Goal: Navigation & Orientation: Find specific page/section

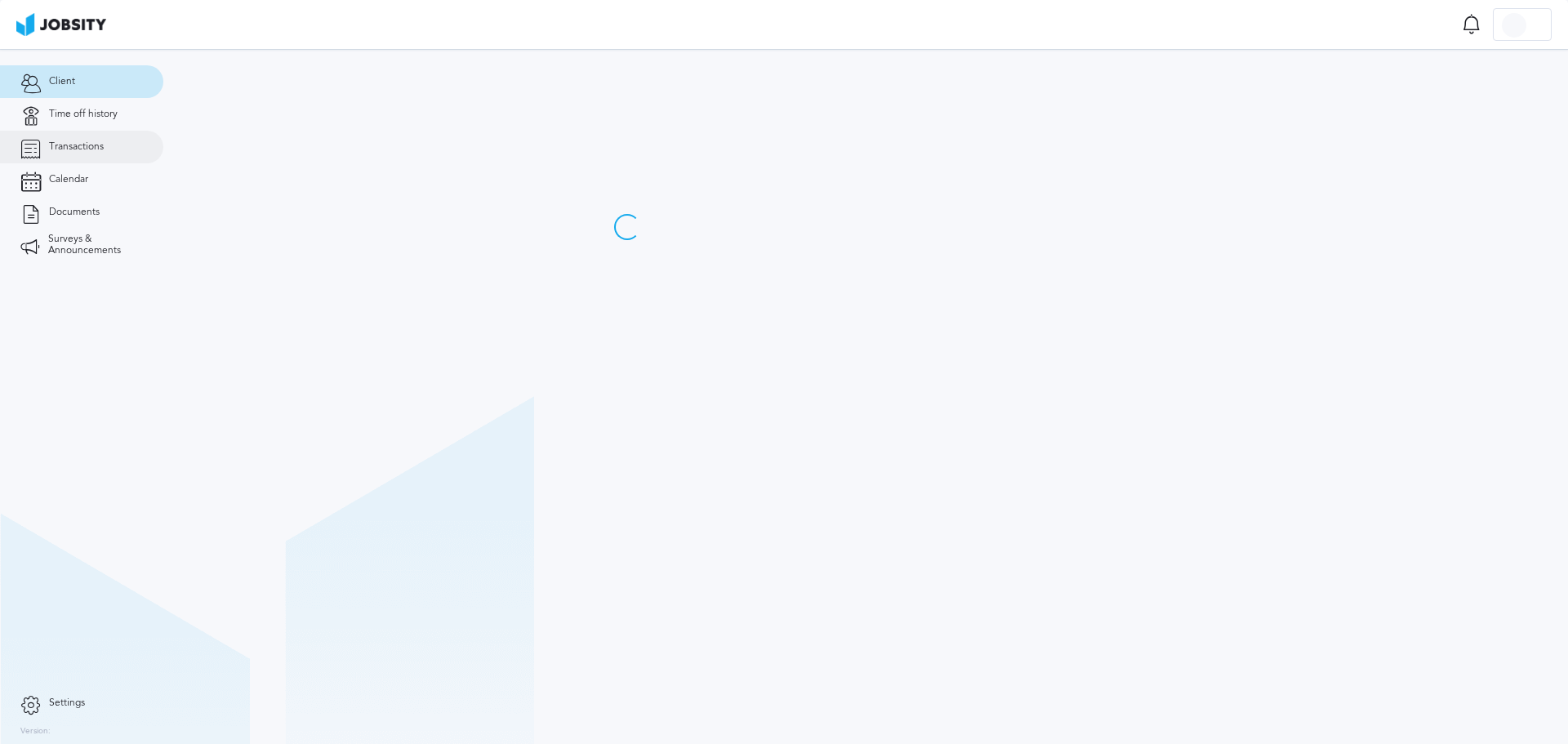
click at [83, 145] on span "Transactions" at bounding box center [77, 147] width 55 height 12
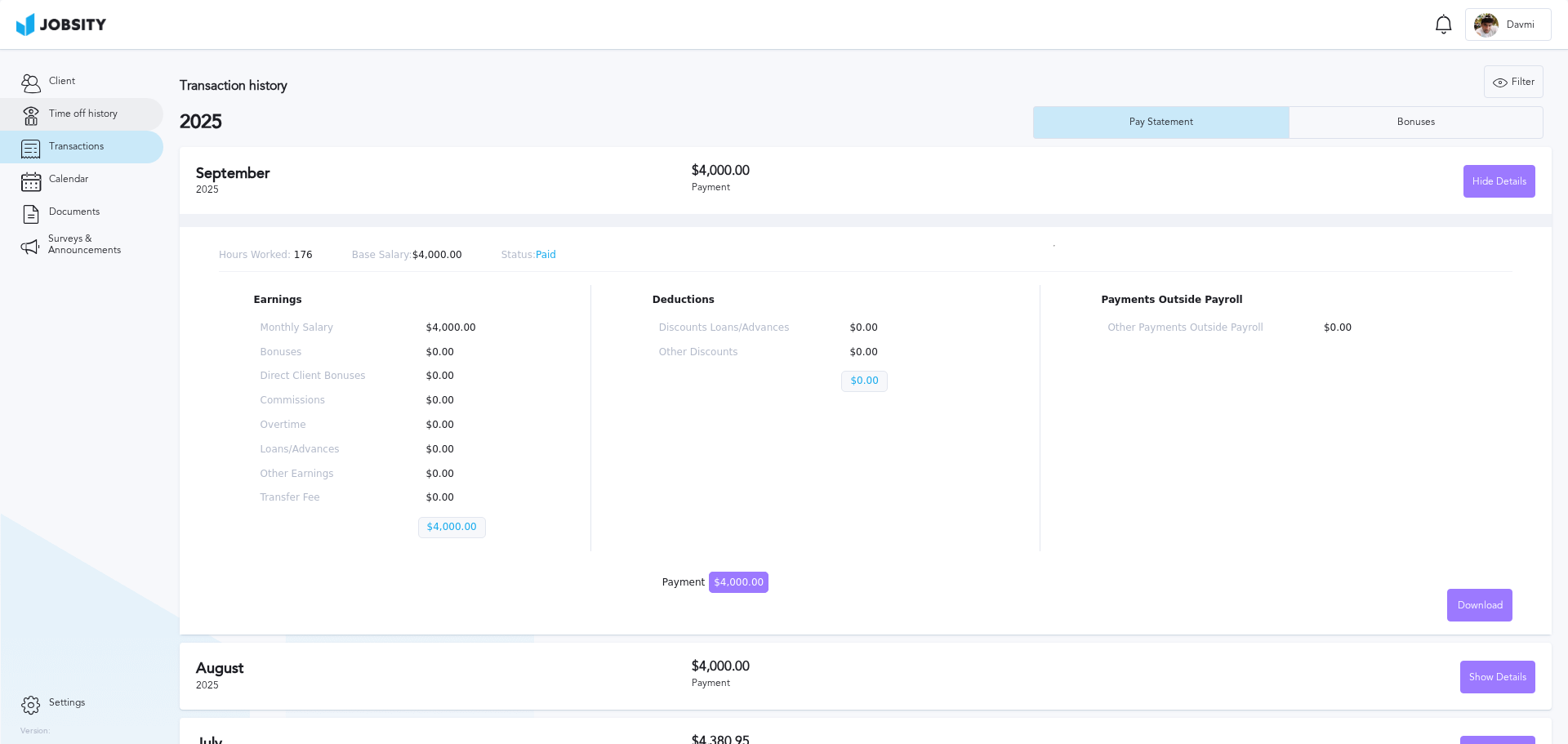
click at [108, 118] on span "Time off history" at bounding box center [84, 114] width 69 height 12
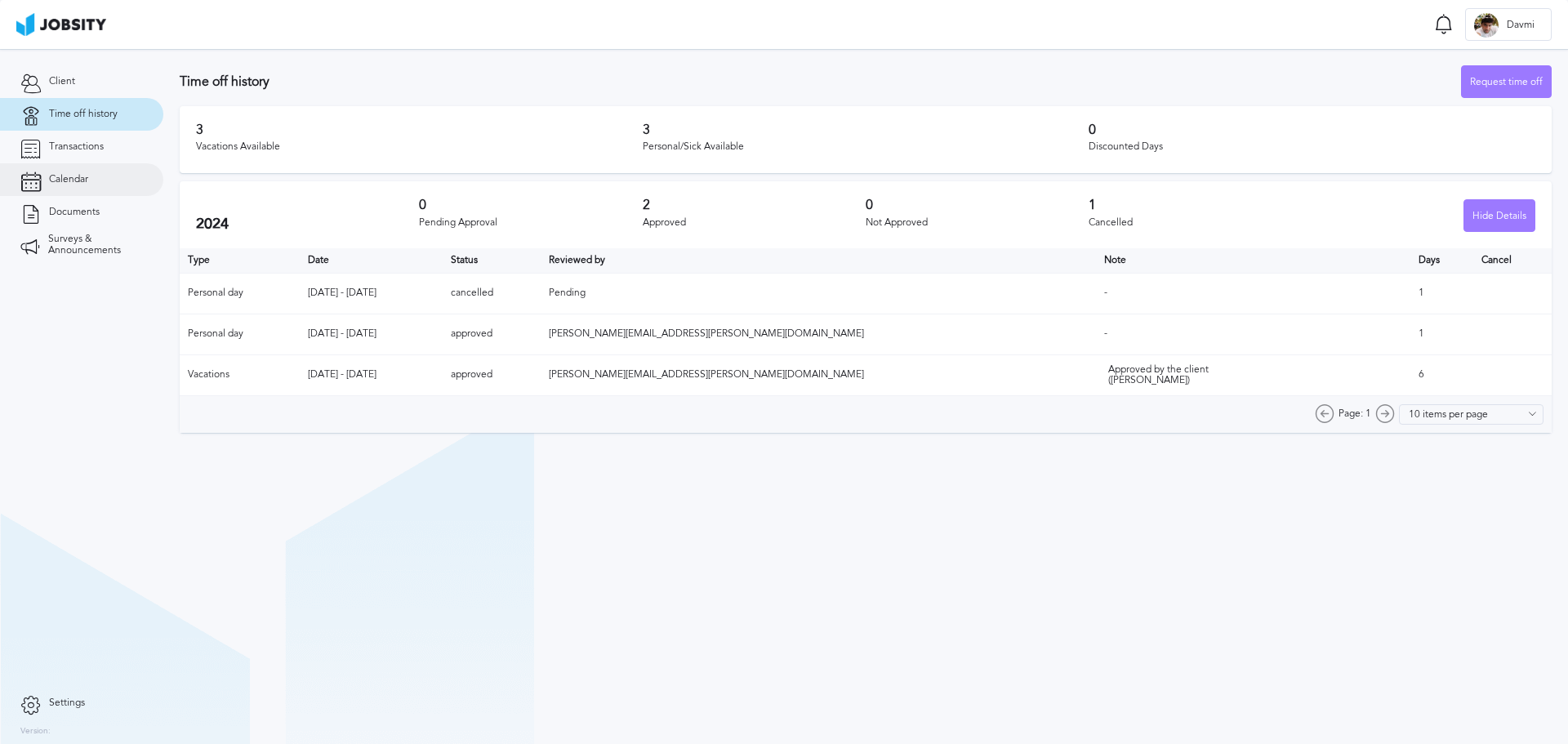
click at [114, 175] on link "Calendar" at bounding box center [82, 180] width 164 height 33
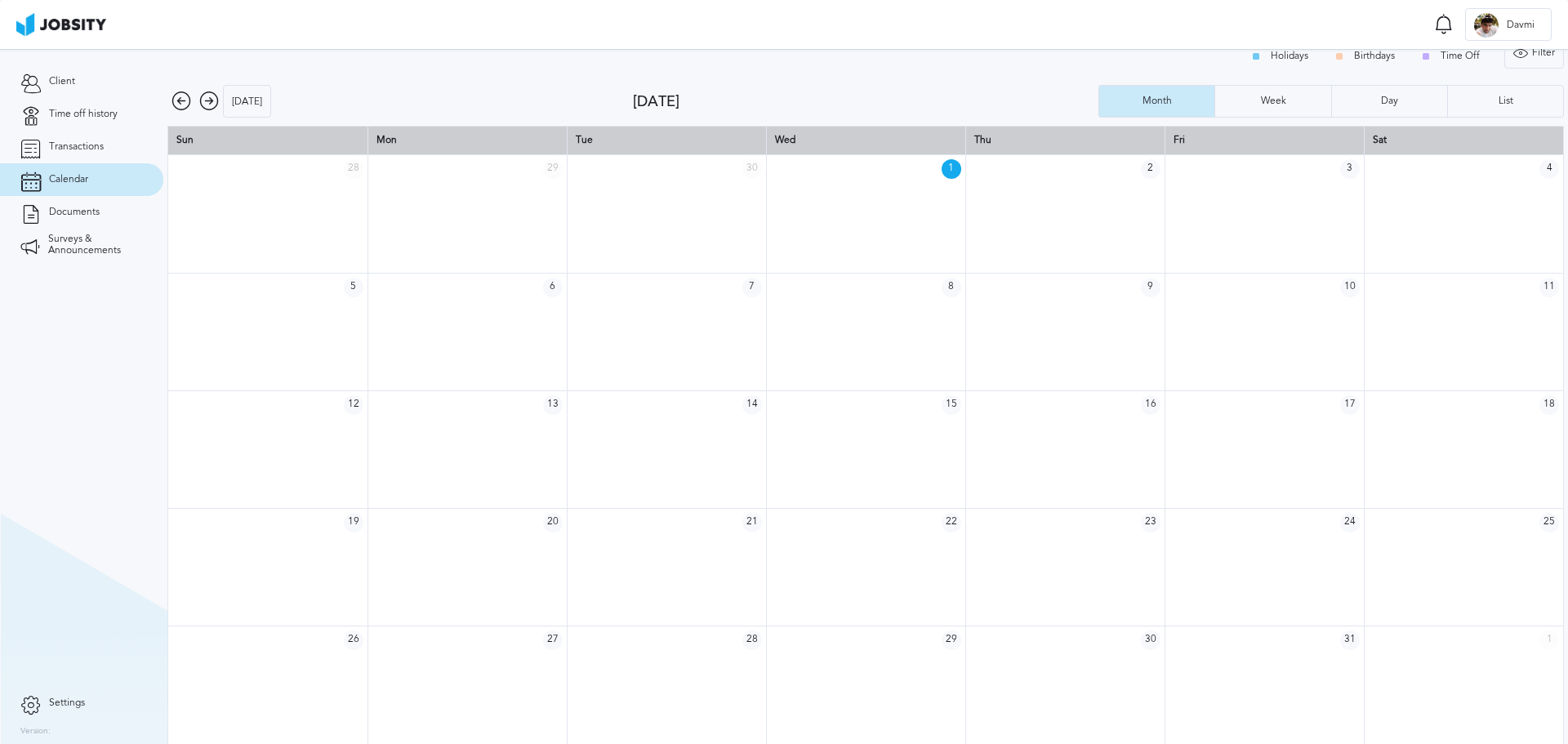
scroll to position [22, 0]
click at [100, 204] on link "Documents" at bounding box center [82, 212] width 164 height 33
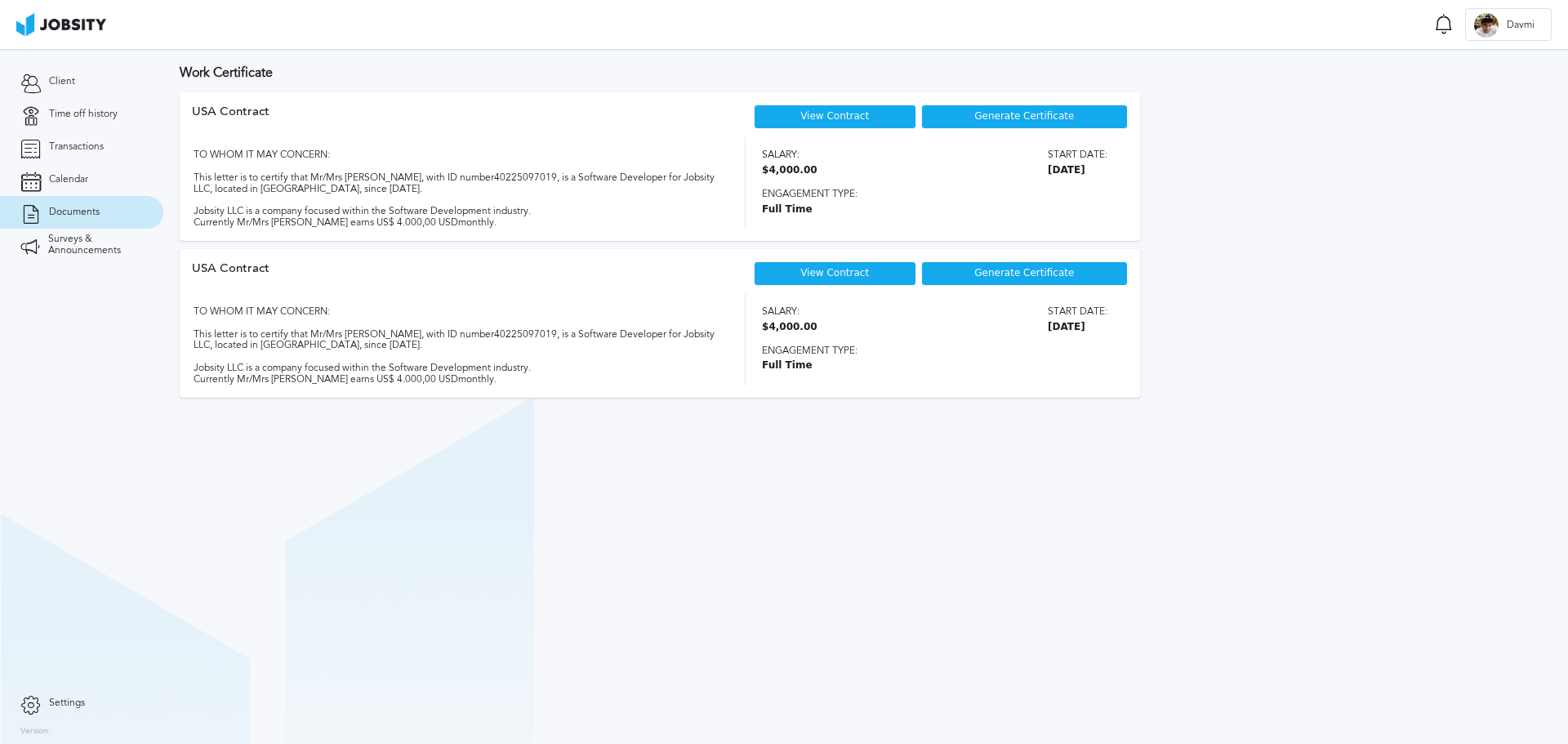
click at [505, 492] on section "Work Certificate USA [DEMOGRAPHIC_DATA] View Contract Generate Certificate TO W…" at bounding box center [865, 397] width 1404 height 695
